Goal: Task Accomplishment & Management: Manage account settings

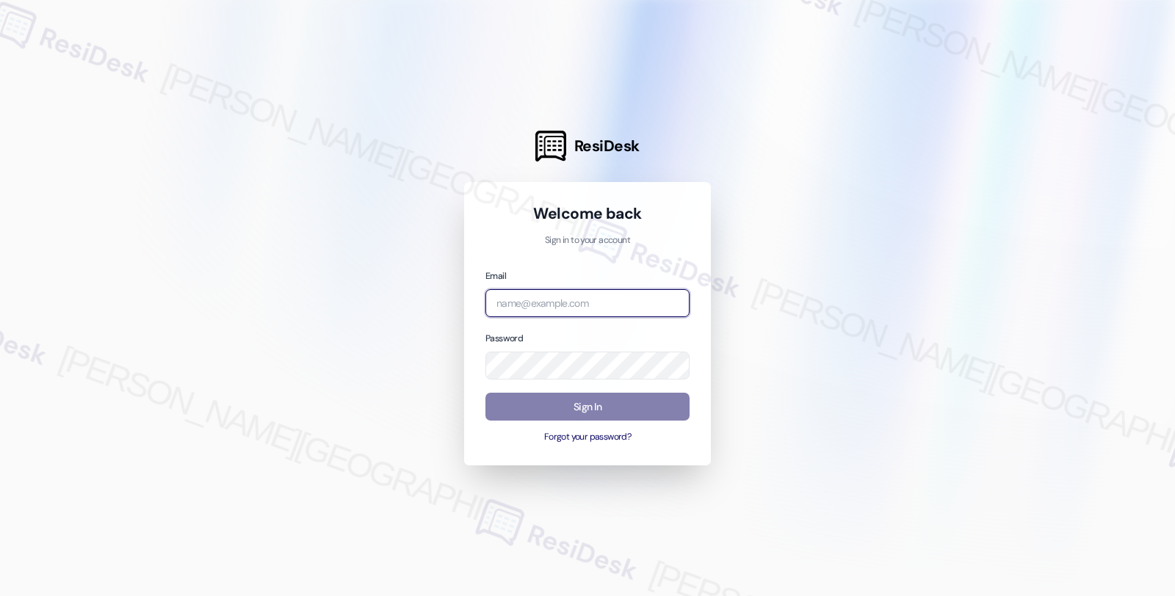
click at [540, 298] on input "email" at bounding box center [587, 303] width 204 height 29
type input "[EMAIL_ADDRESS][PERSON_NAME][DOMAIN_NAME]"
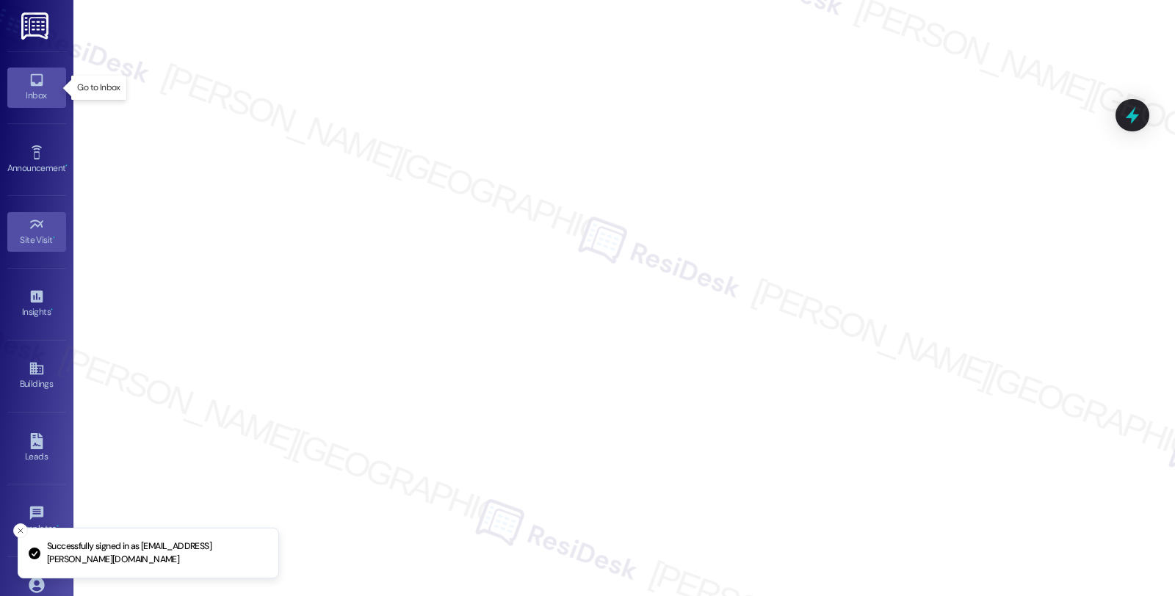
click at [29, 81] on icon at bounding box center [37, 80] width 16 height 16
